Goal: Task Accomplishment & Management: Use online tool/utility

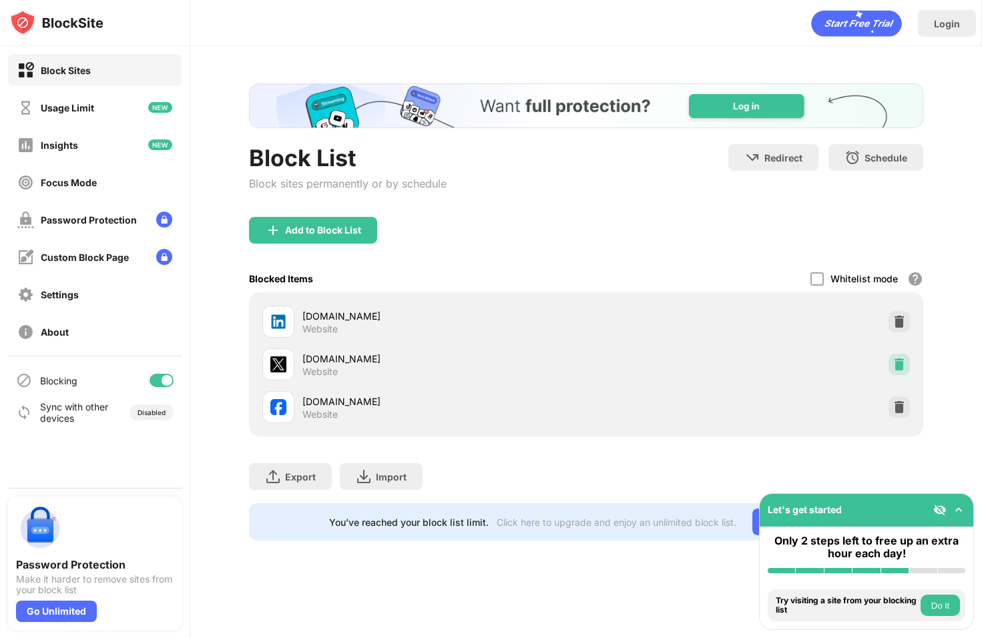
drag, startPoint x: 902, startPoint y: 356, endPoint x: 898, endPoint y: 368, distance: 12.9
click at [902, 356] on div at bounding box center [898, 364] width 21 height 21
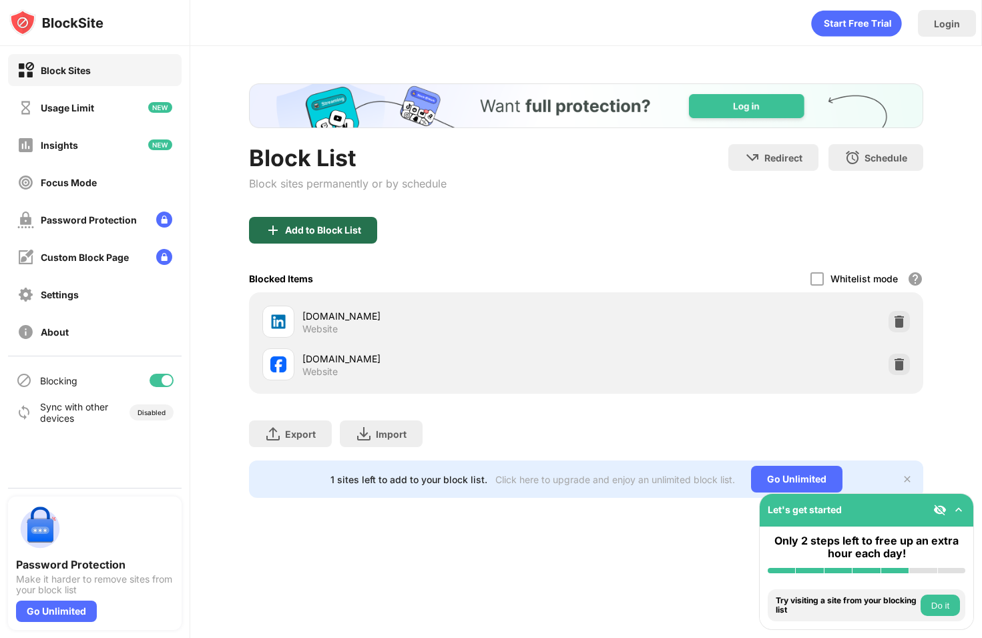
click at [329, 228] on div "Add to Block List" at bounding box center [323, 230] width 76 height 11
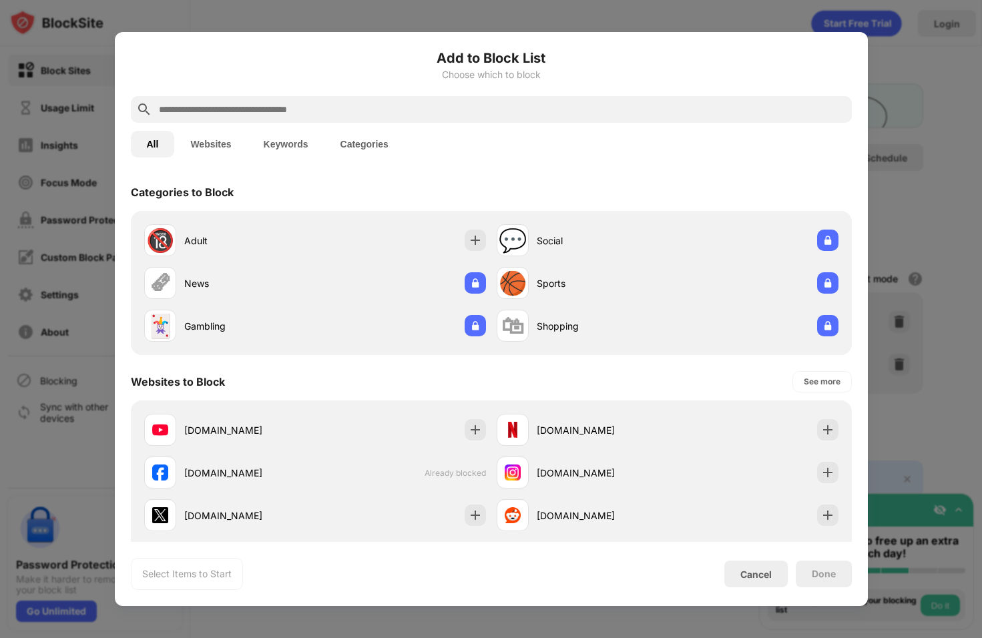
click at [306, 115] on input "text" at bounding box center [501, 109] width 689 height 16
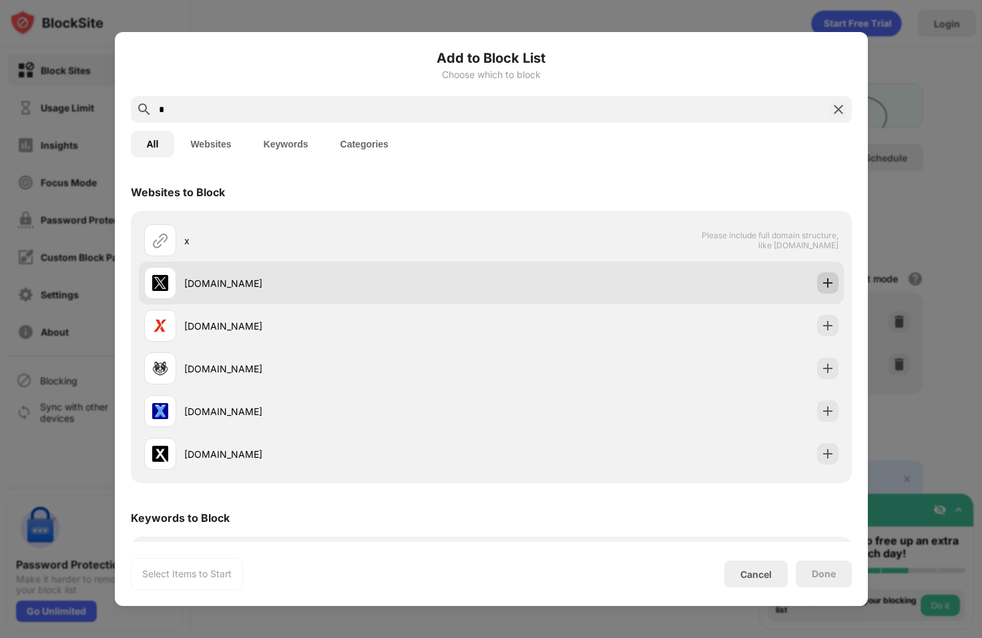
type input "*"
click at [821, 280] on img at bounding box center [827, 282] width 13 height 13
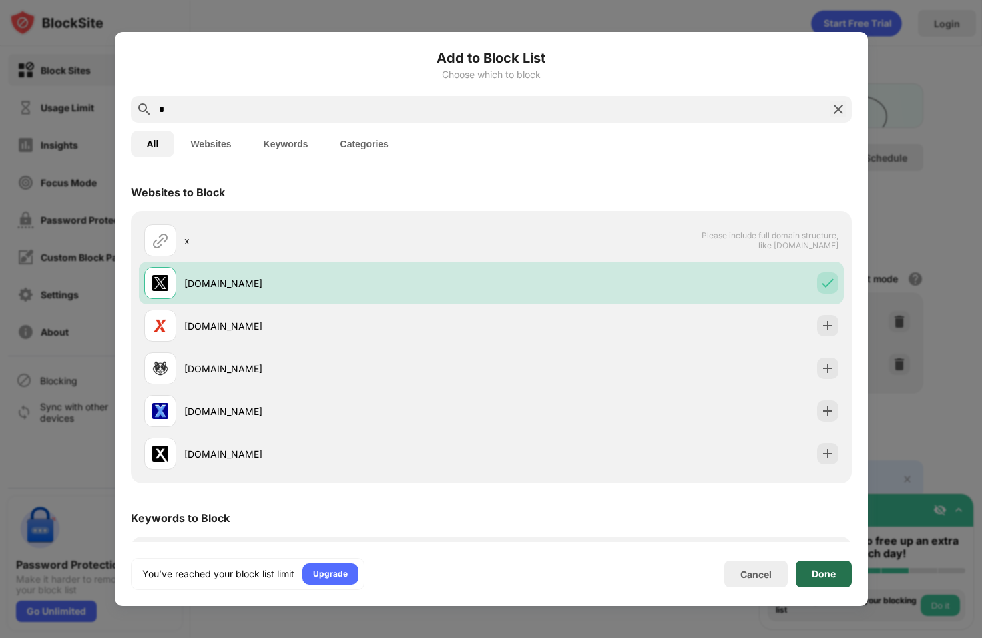
click at [823, 567] on div "Done" at bounding box center [823, 574] width 56 height 27
